Goal: Task Accomplishment & Management: Manage account settings

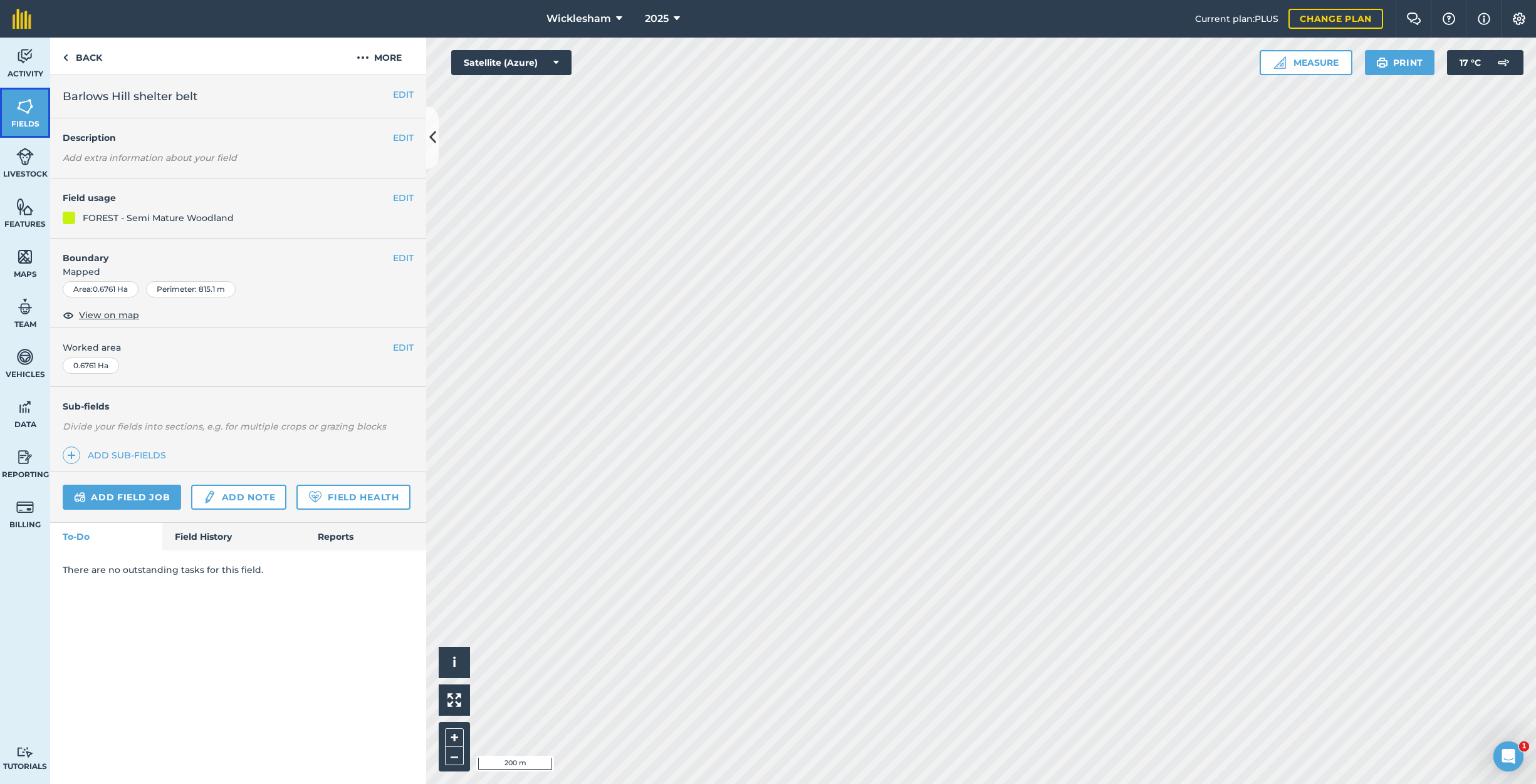
click at [27, 110] on img at bounding box center [25, 106] width 17 height 19
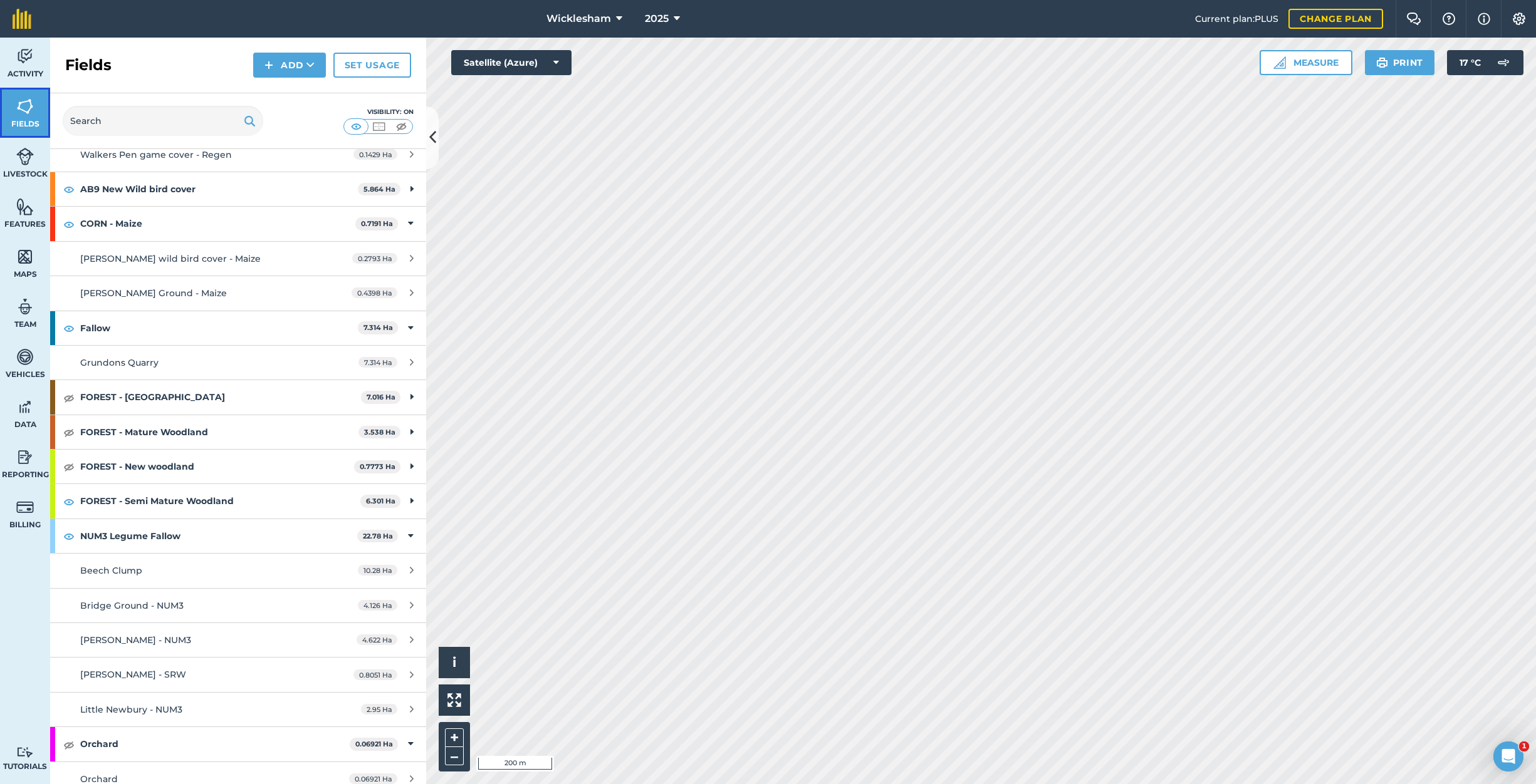
scroll to position [939, 0]
click at [68, 395] on img at bounding box center [69, 396] width 11 height 15
click at [67, 431] on img at bounding box center [69, 430] width 11 height 15
click at [68, 465] on img at bounding box center [69, 465] width 11 height 15
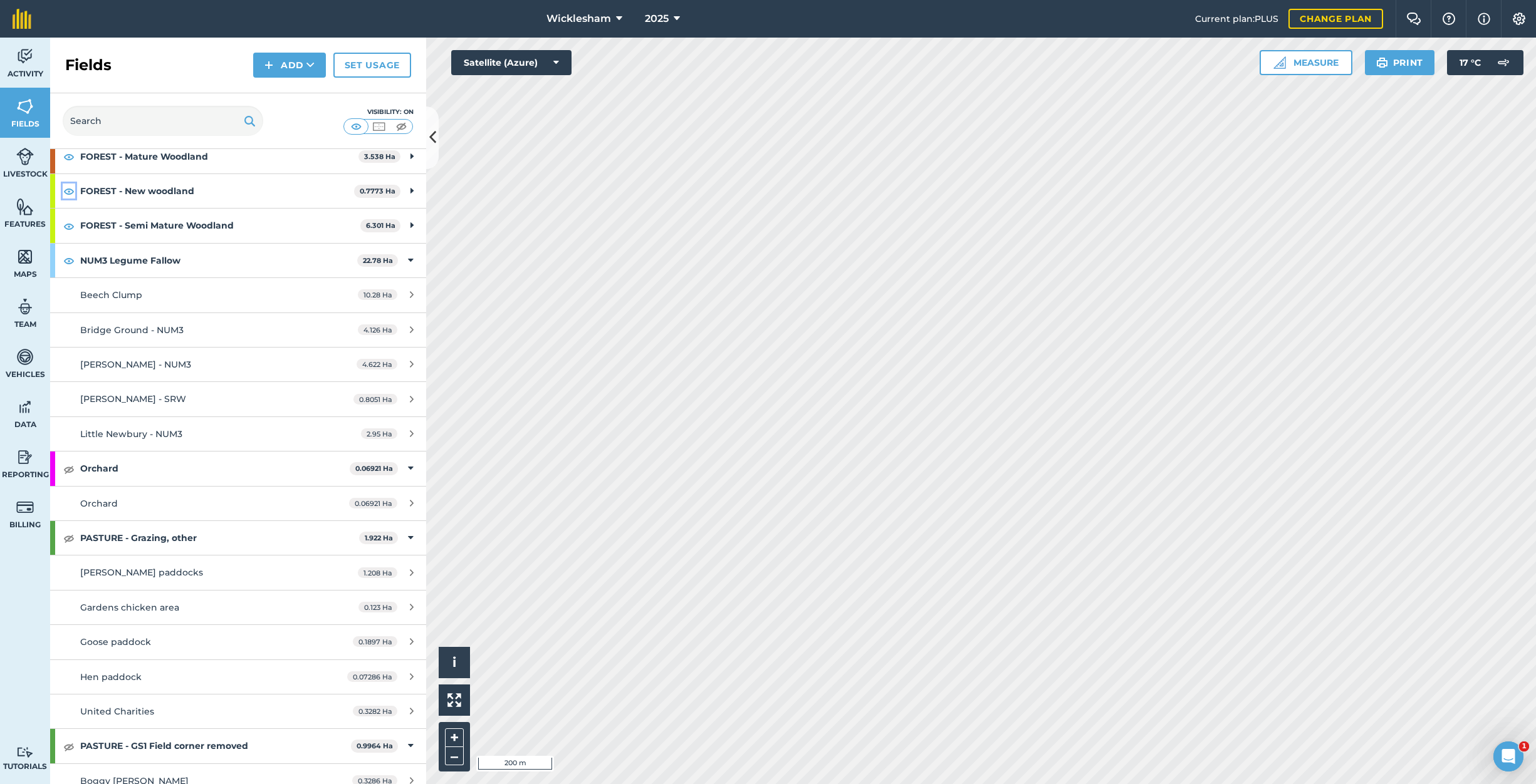
scroll to position [1315, 0]
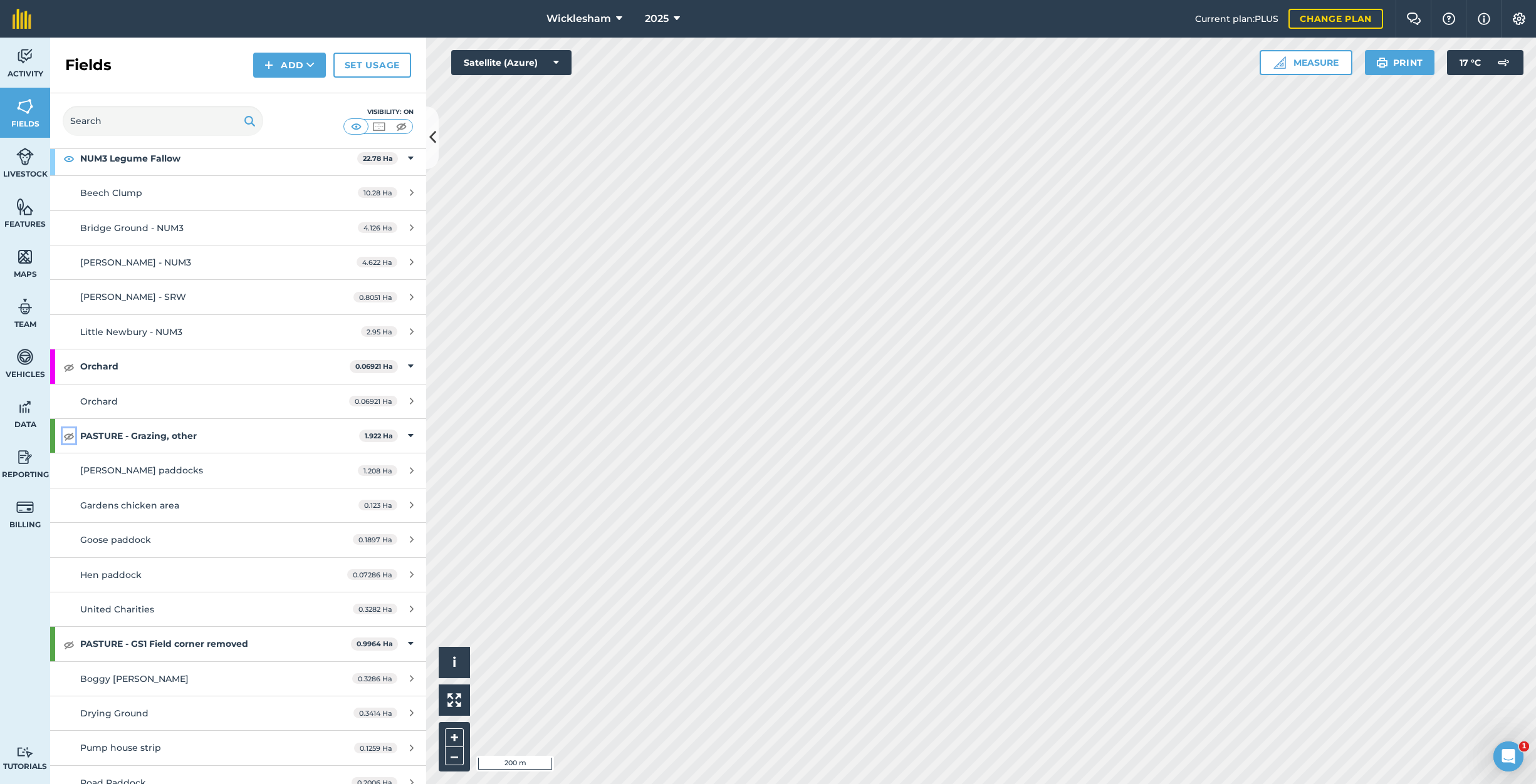
click at [67, 434] on img at bounding box center [69, 436] width 11 height 15
drag, startPoint x: 67, startPoint y: 643, endPoint x: 65, endPoint y: 442, distance: 201.0
click at [67, 643] on img at bounding box center [69, 644] width 11 height 15
click at [68, 368] on img at bounding box center [69, 367] width 11 height 15
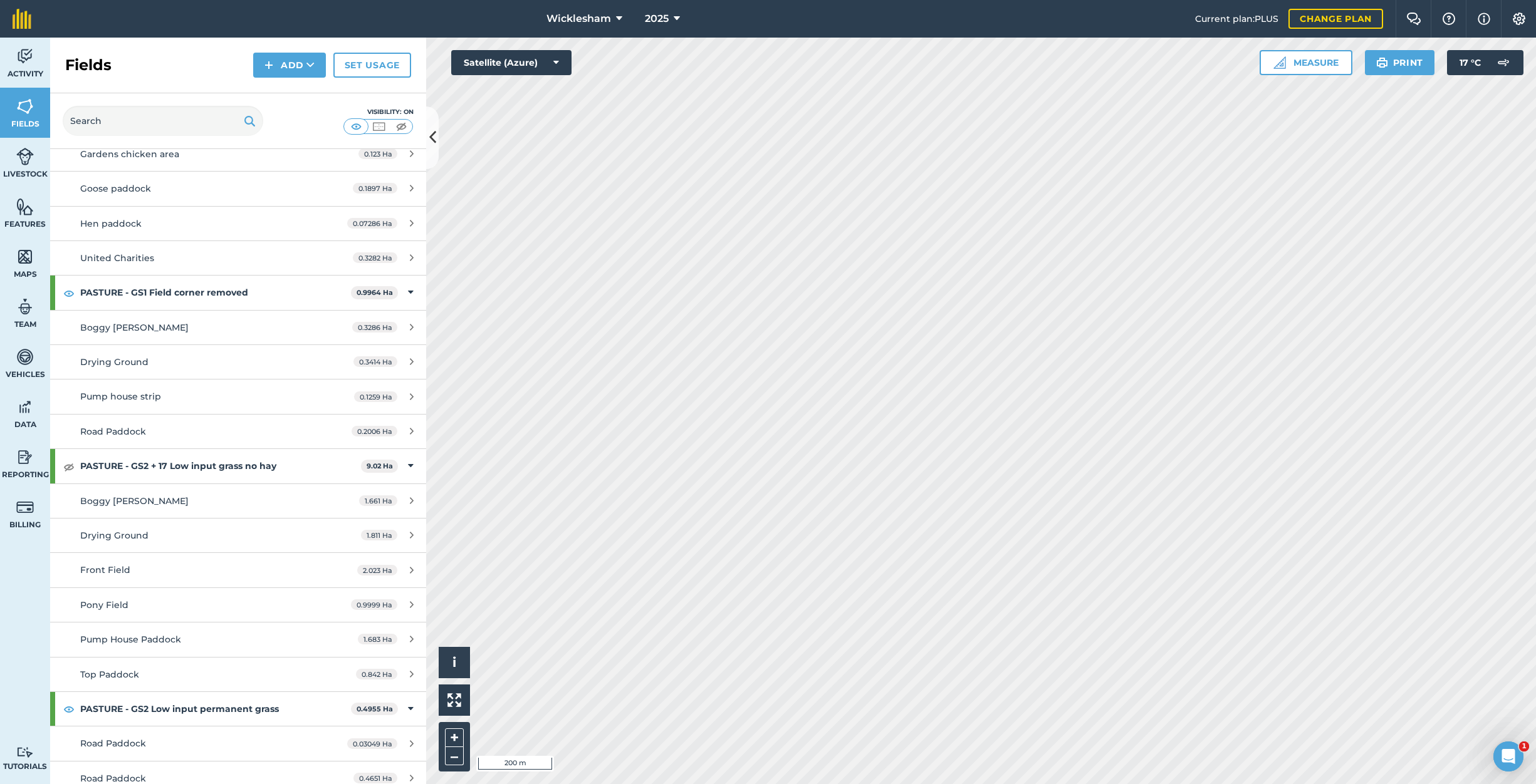
scroll to position [1682, 0]
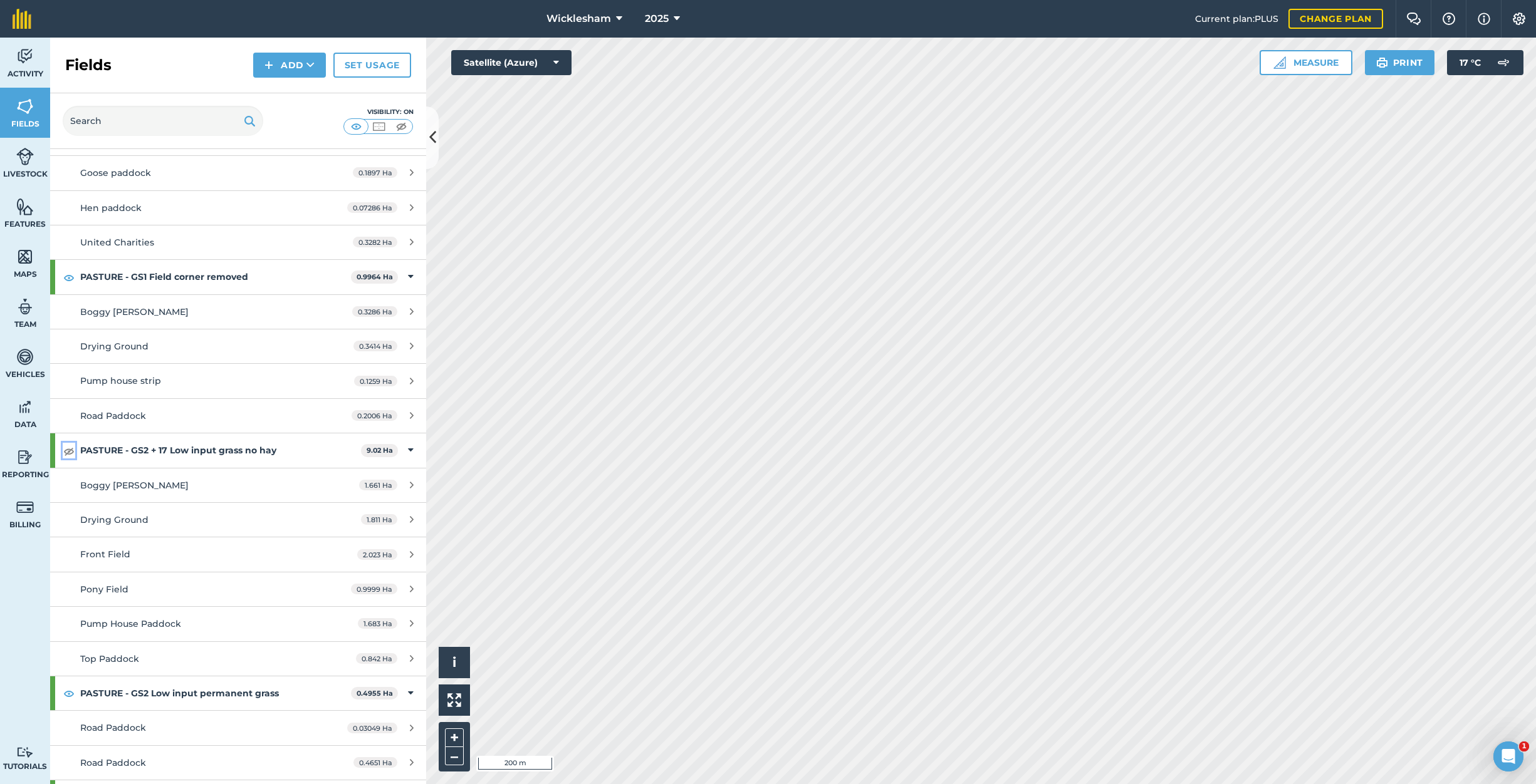
click at [68, 450] on img at bounding box center [69, 451] width 11 height 15
click at [547, 62] on button "Satellite (Azure)" at bounding box center [511, 62] width 120 height 25
click at [540, 112] on button "Satellite (Mapbox)" at bounding box center [511, 112] width 120 height 25
